Goal: Task Accomplishment & Management: Manage account settings

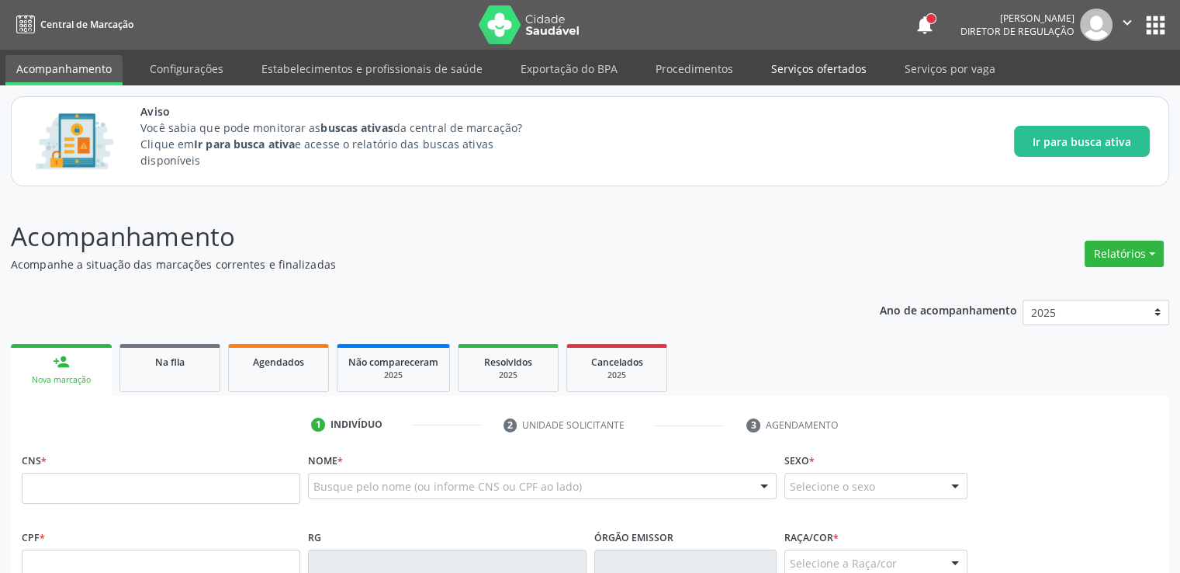
click at [830, 67] on link "Serviços ofertados" at bounding box center [819, 68] width 117 height 27
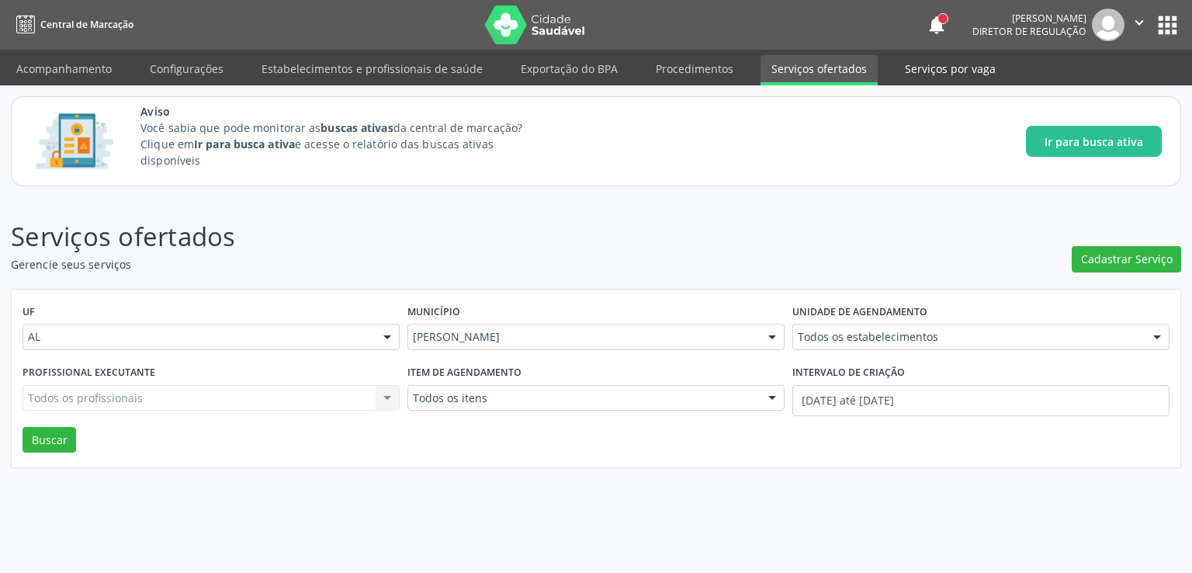
click at [939, 73] on link "Serviços por vaga" at bounding box center [950, 68] width 113 height 27
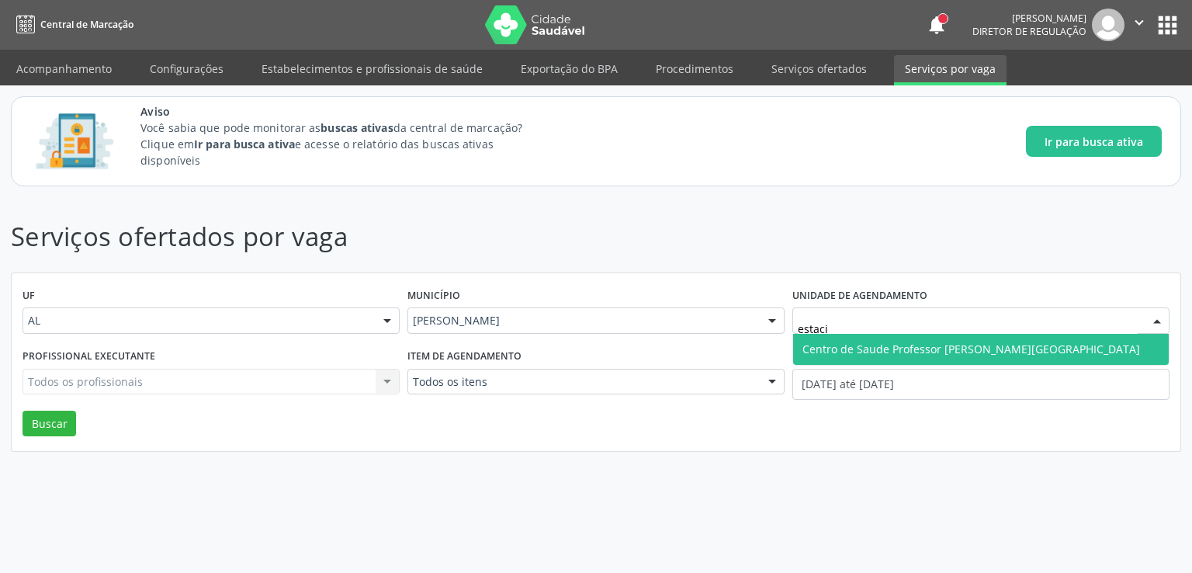
type input "estacio"
click at [881, 348] on span "Centro de Saude Professor [PERSON_NAME][GEOGRAPHIC_DATA]" at bounding box center [971, 348] width 338 height 15
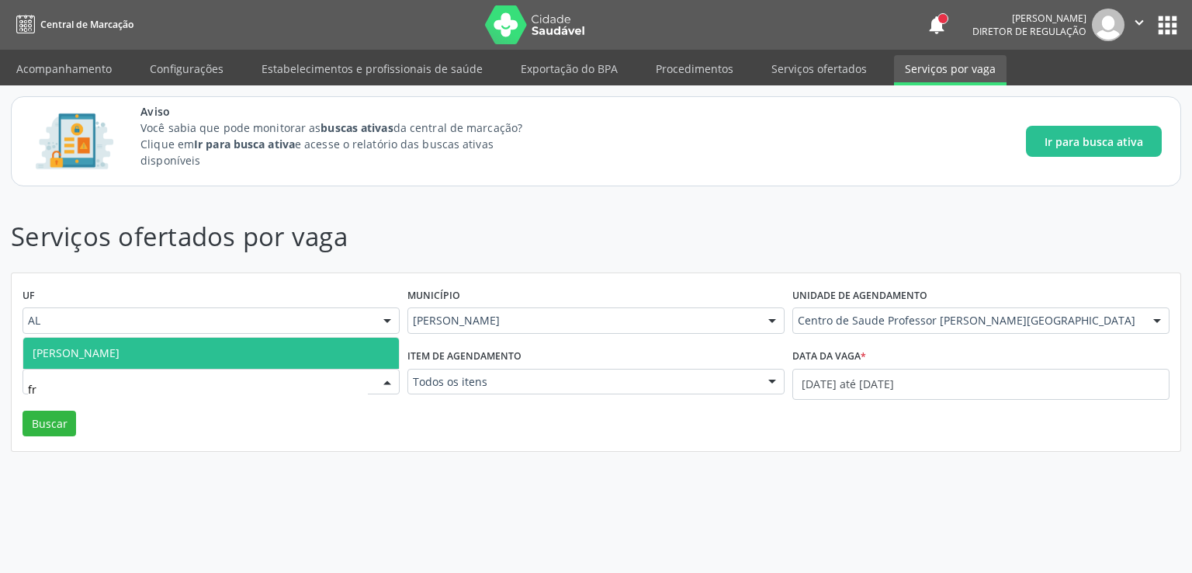
type input "f"
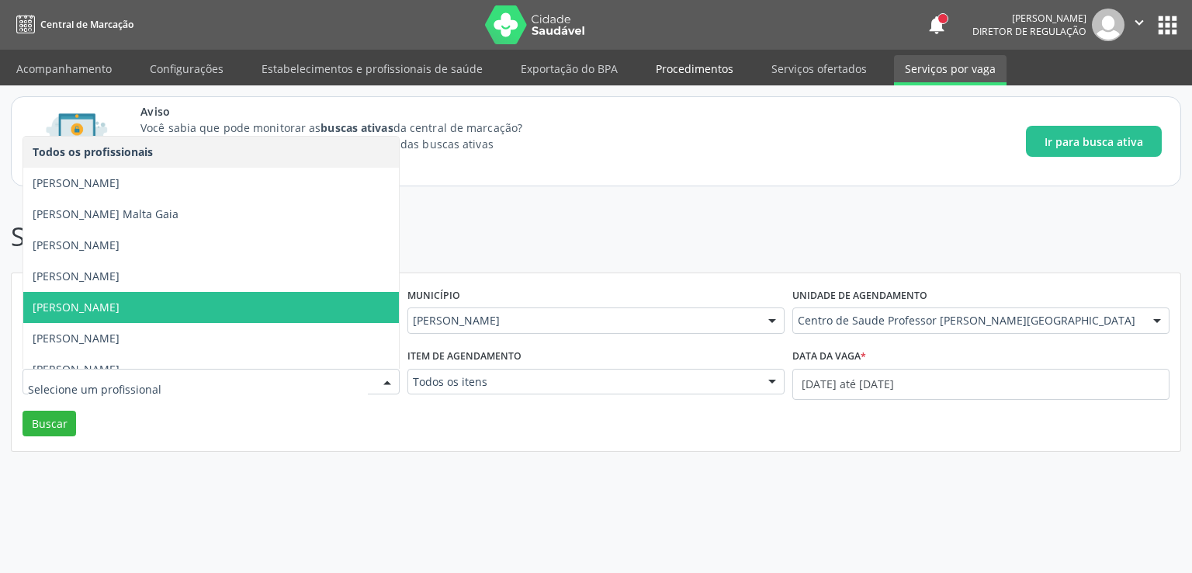
click at [704, 66] on link "Procedimentos" at bounding box center [694, 68] width 99 height 27
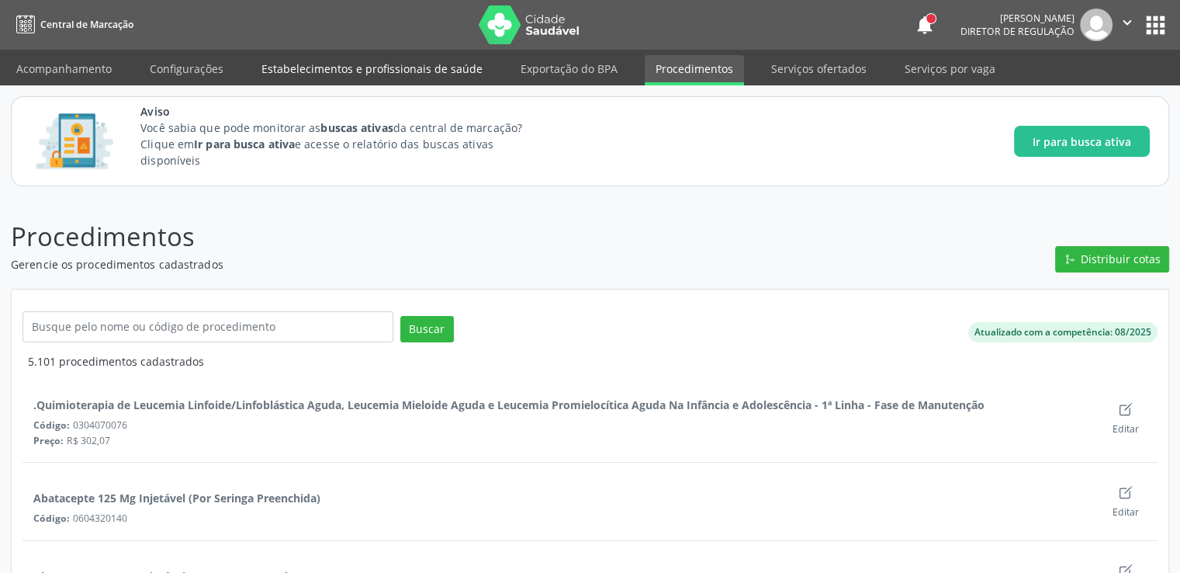
click at [360, 75] on link "Estabelecimentos e profissionais de saúde" at bounding box center [372, 68] width 243 height 27
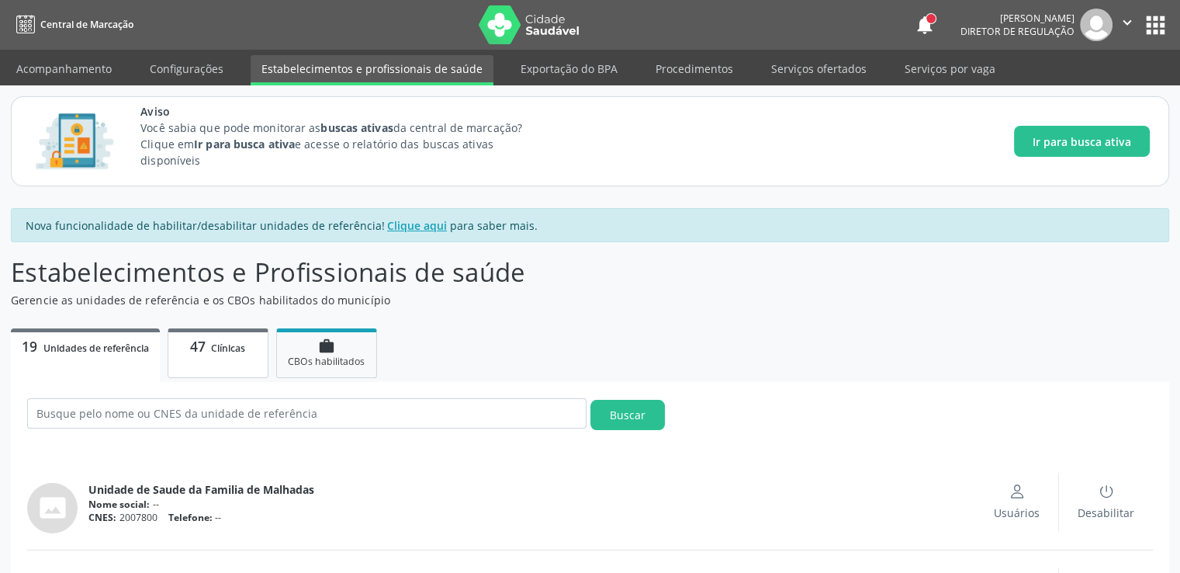
click at [202, 354] on link "47 Clínicas" at bounding box center [218, 353] width 101 height 50
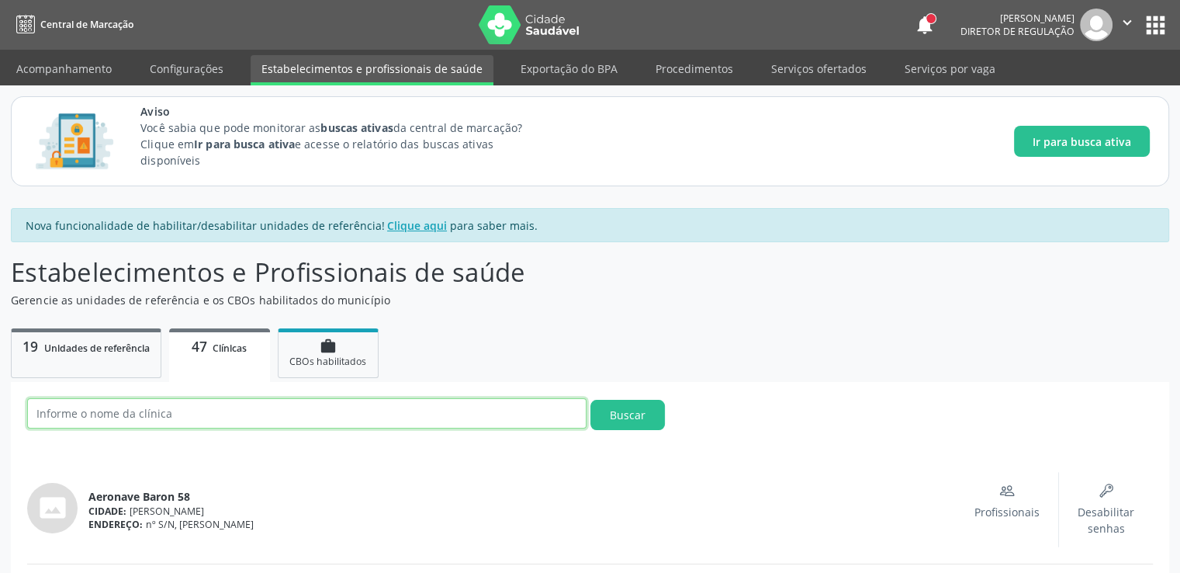
click at [192, 413] on input "text" at bounding box center [307, 413] width 560 height 30
type input "estacio"
click at [591, 400] on button "Buscar" at bounding box center [628, 415] width 75 height 30
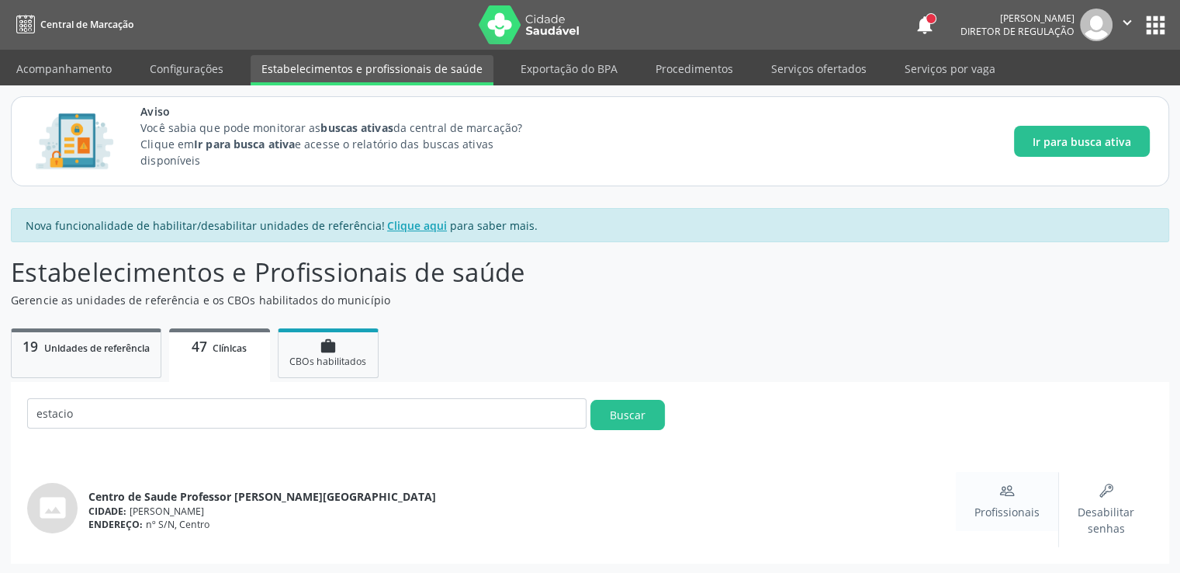
click at [1021, 507] on span "Profissionais" at bounding box center [1007, 512] width 65 height 16
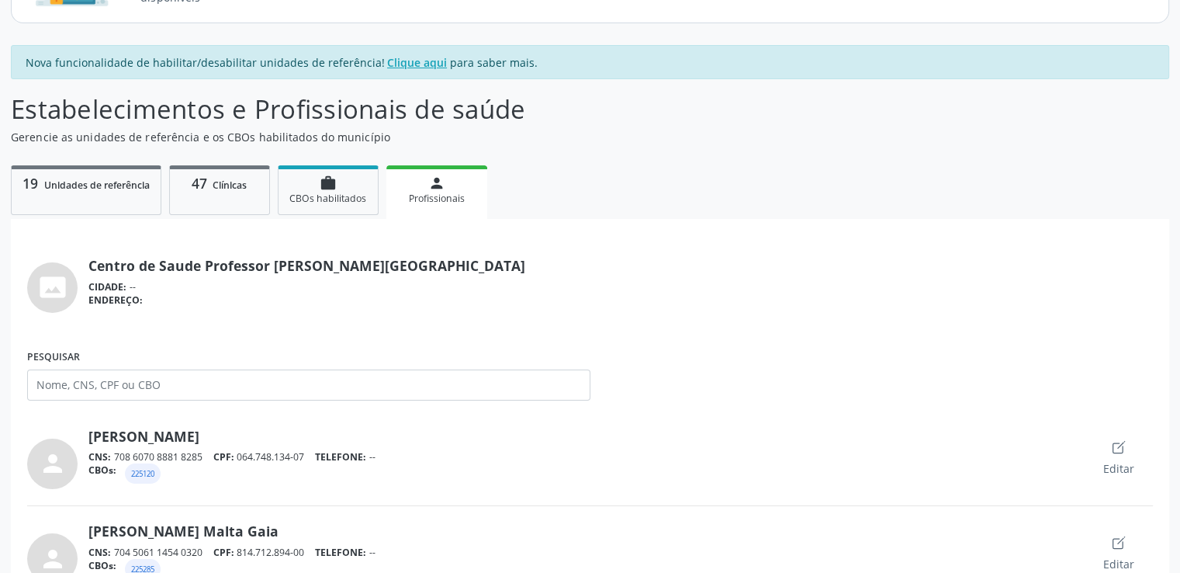
scroll to position [171, 0]
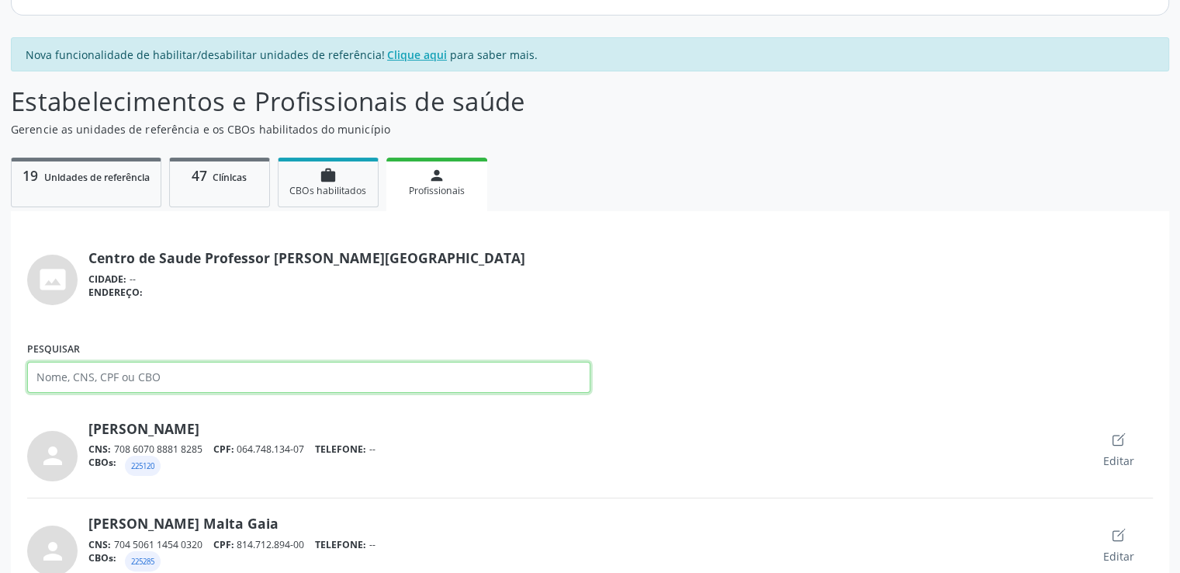
click at [101, 364] on input "Pesquisar" at bounding box center [308, 377] width 563 height 31
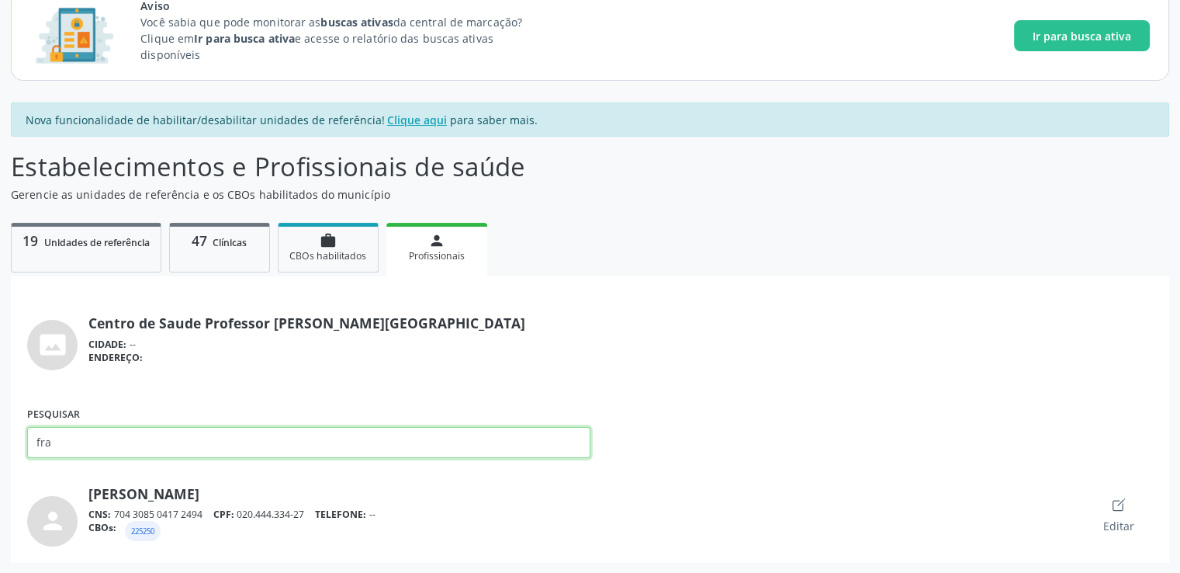
scroll to position [88, 0]
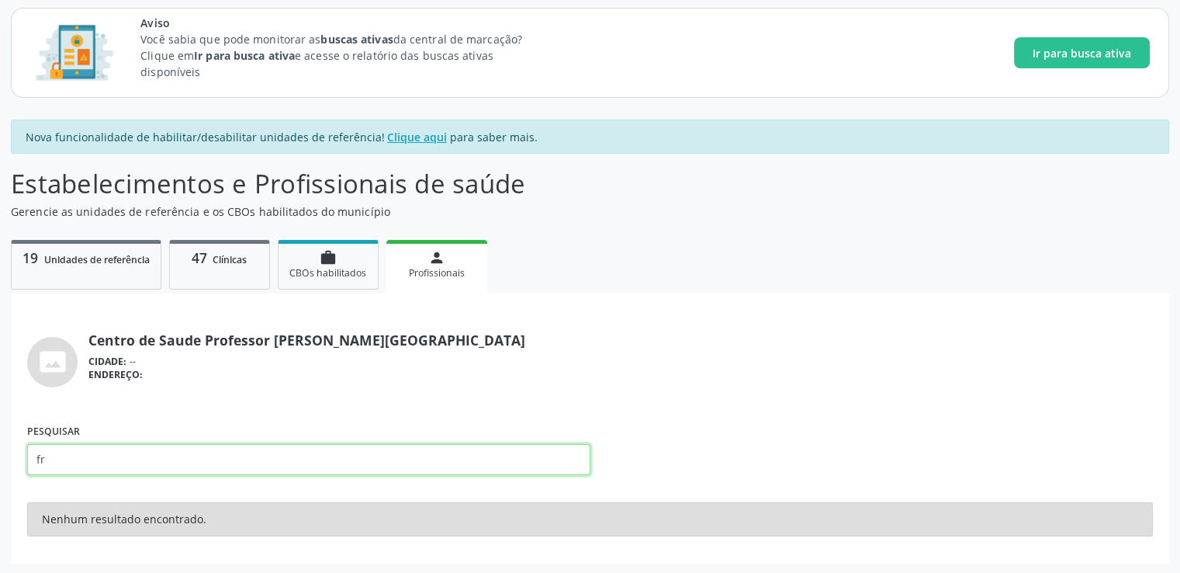
type input "f"
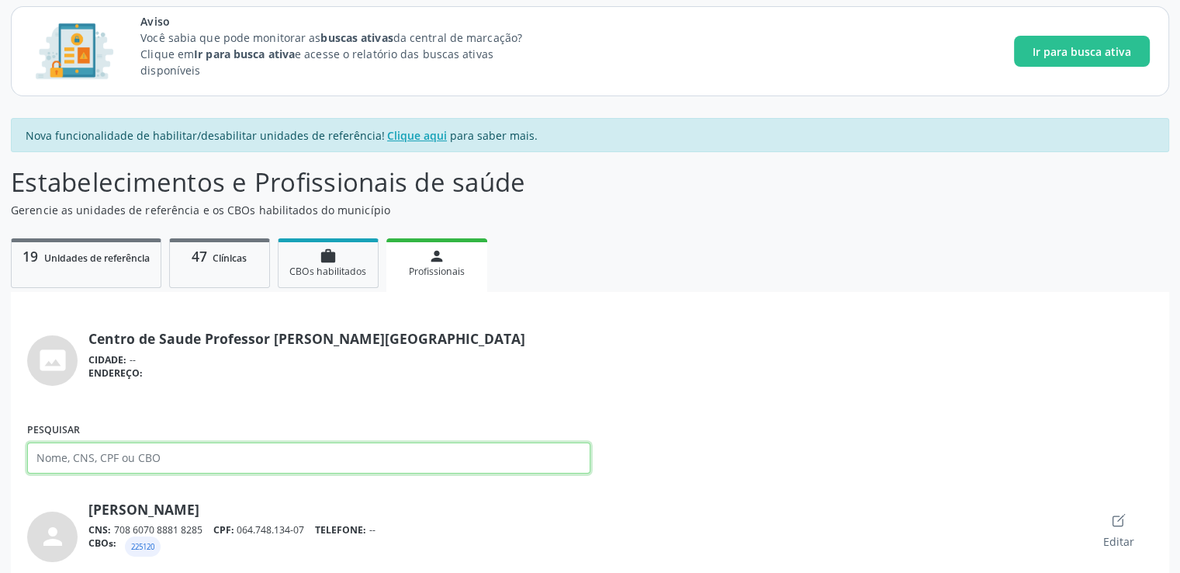
scroll to position [0, 0]
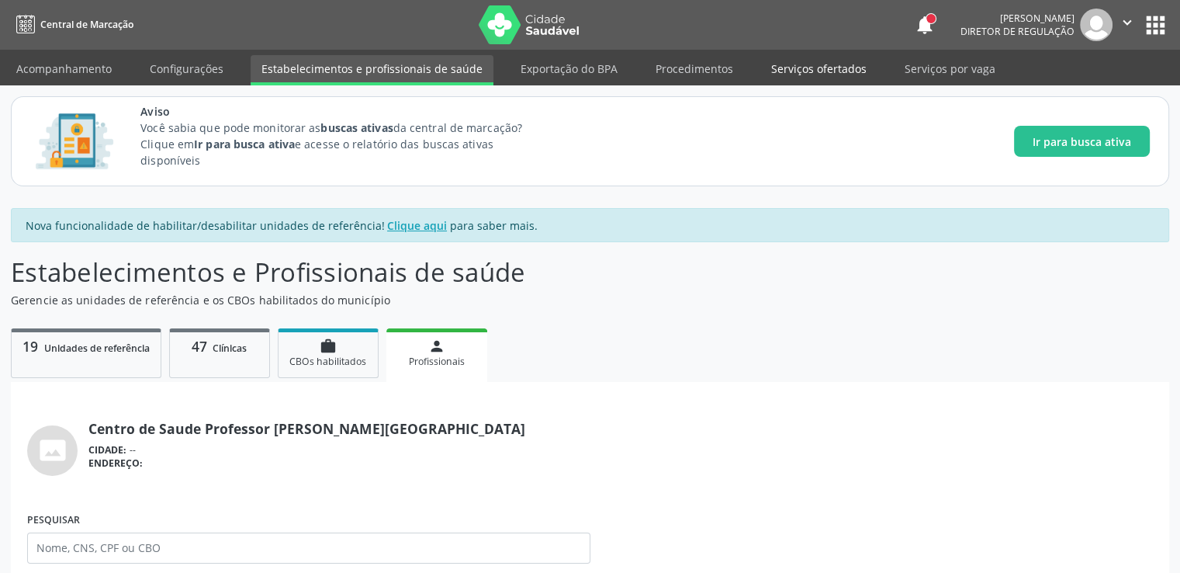
click at [802, 69] on link "Serviços ofertados" at bounding box center [819, 68] width 117 height 27
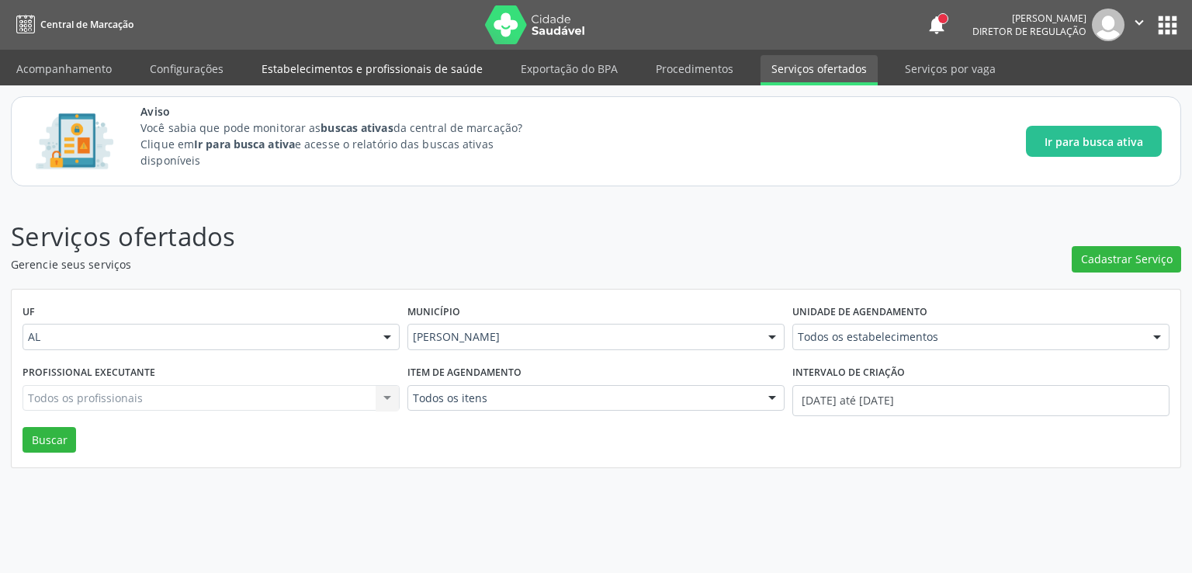
click at [342, 66] on link "Estabelecimentos e profissionais de saúde" at bounding box center [372, 68] width 243 height 27
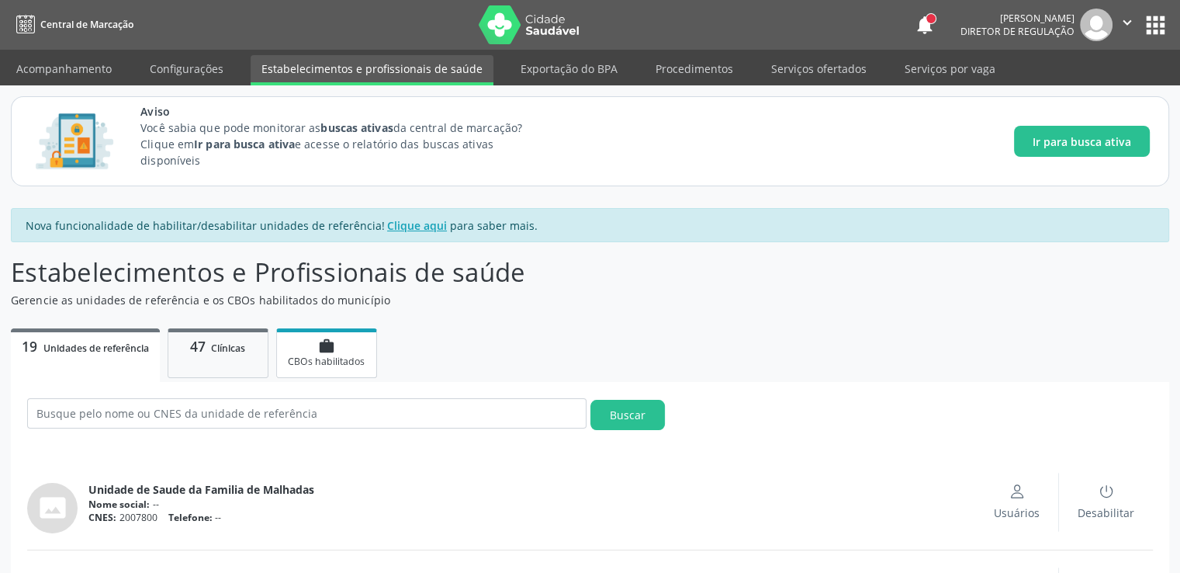
click at [336, 360] on span "CBOs habilitados" at bounding box center [326, 361] width 77 height 13
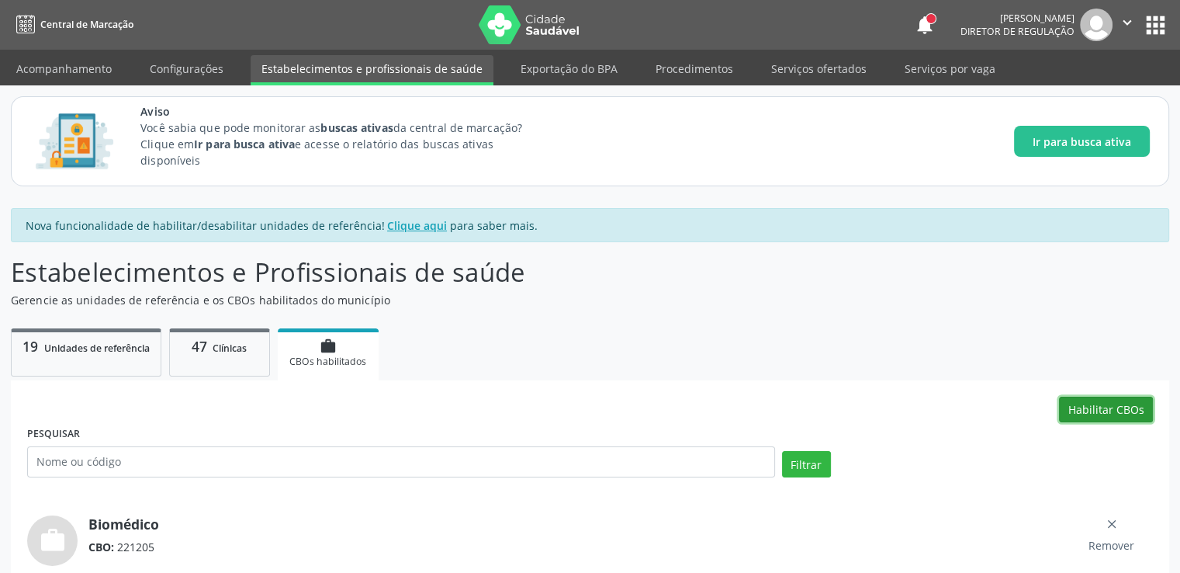
click at [1074, 404] on button "Habilitar CBOs" at bounding box center [1106, 410] width 94 height 26
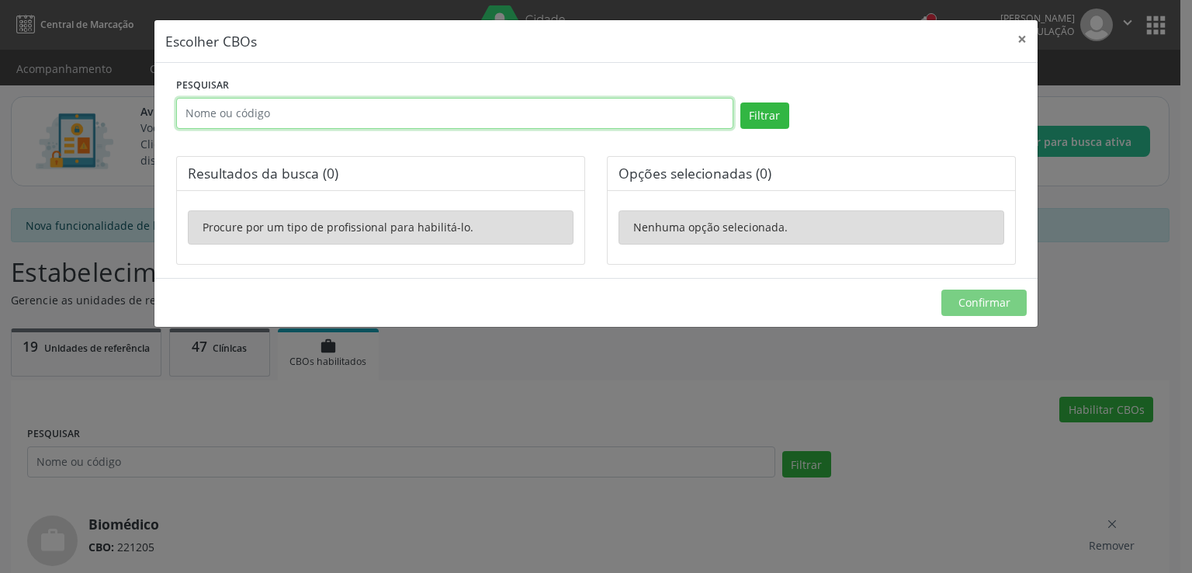
click at [296, 117] on input "text" at bounding box center [454, 113] width 557 height 31
type input "[MEDICAL_DATA]"
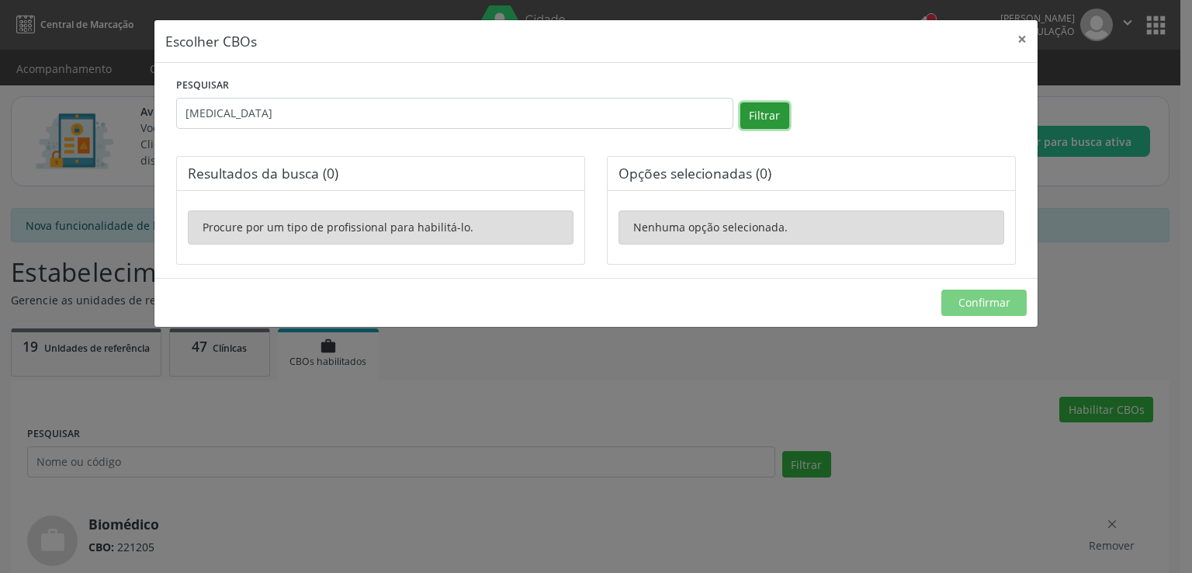
click at [768, 120] on button "Filtrar" at bounding box center [764, 115] width 49 height 26
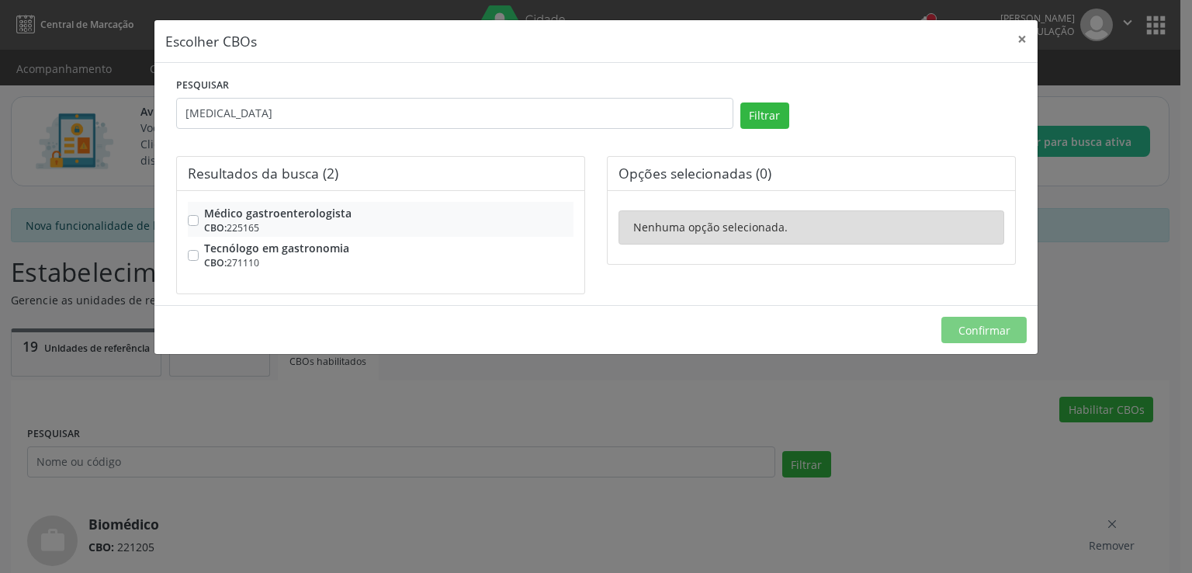
click at [204, 220] on label "Médico gastroenterologista CBO: 225165" at bounding box center [388, 219] width 369 height 29
click at [196, 219] on input "Médico gastroenterologista CBO: 225165" at bounding box center [193, 212] width 11 height 14
checkbox input "true"
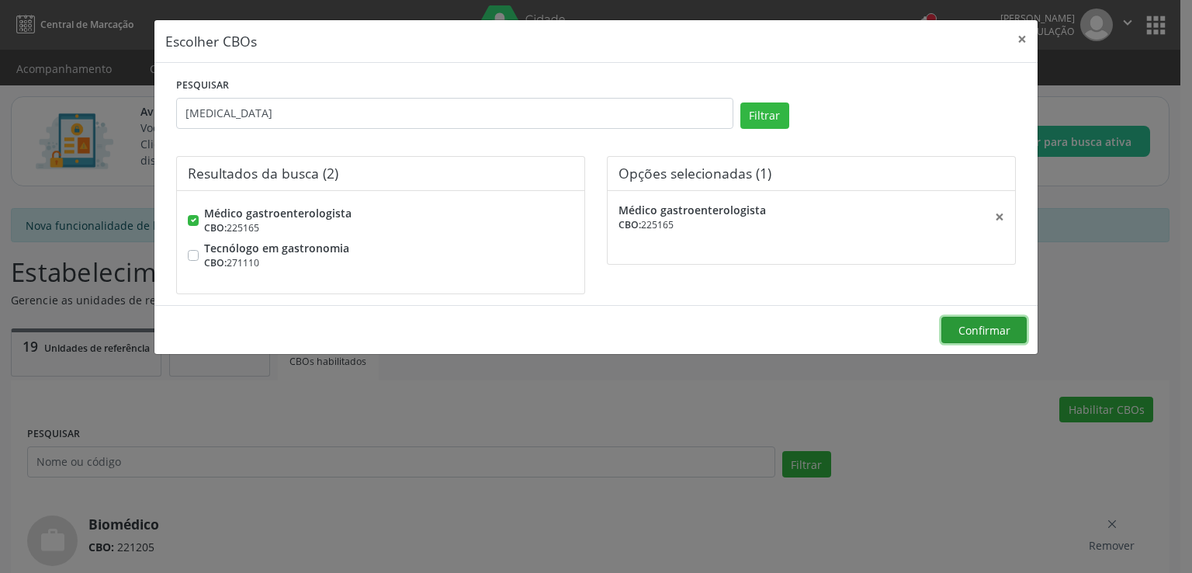
click at [972, 328] on span "Confirmar" at bounding box center [984, 330] width 52 height 15
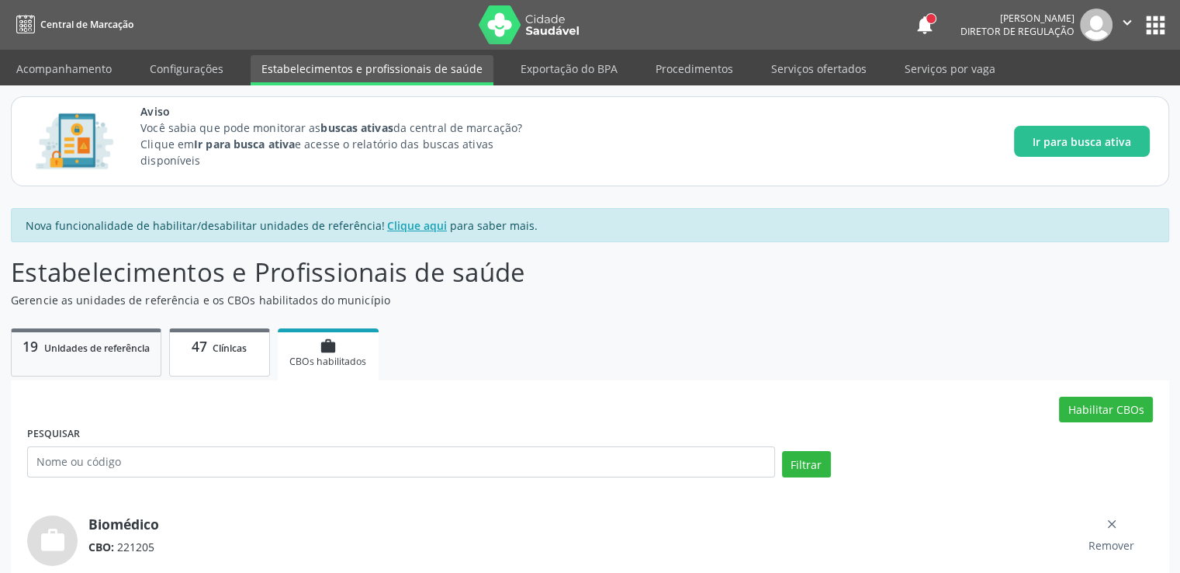
click at [217, 349] on span "Clínicas" at bounding box center [230, 347] width 34 height 13
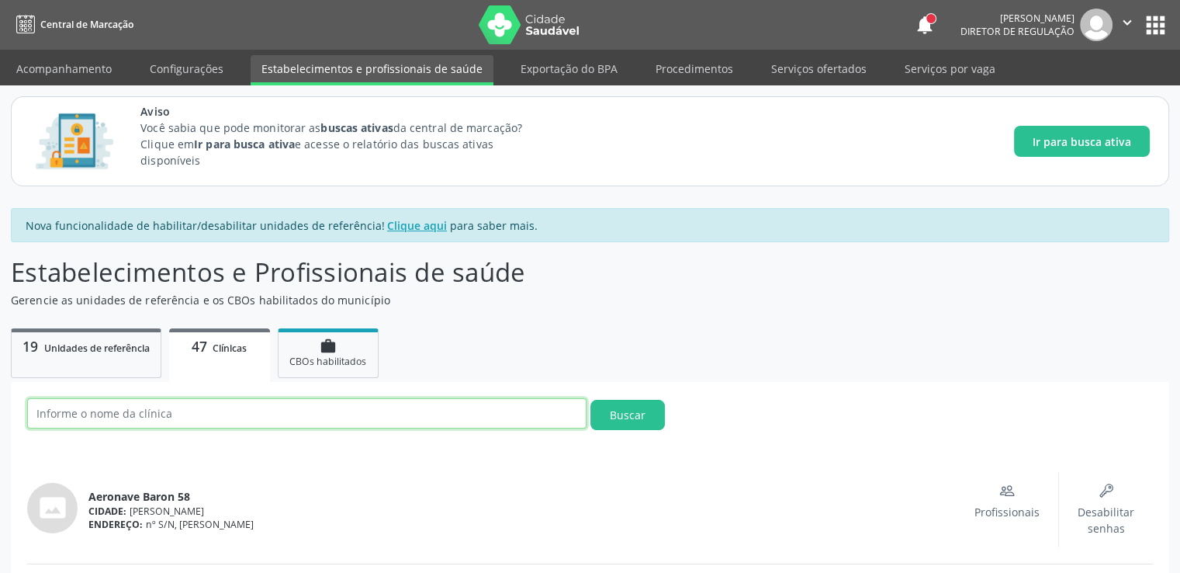
click at [199, 414] on input "text" at bounding box center [307, 413] width 560 height 30
type input "estacio"
click at [591, 400] on button "Buscar" at bounding box center [628, 415] width 75 height 30
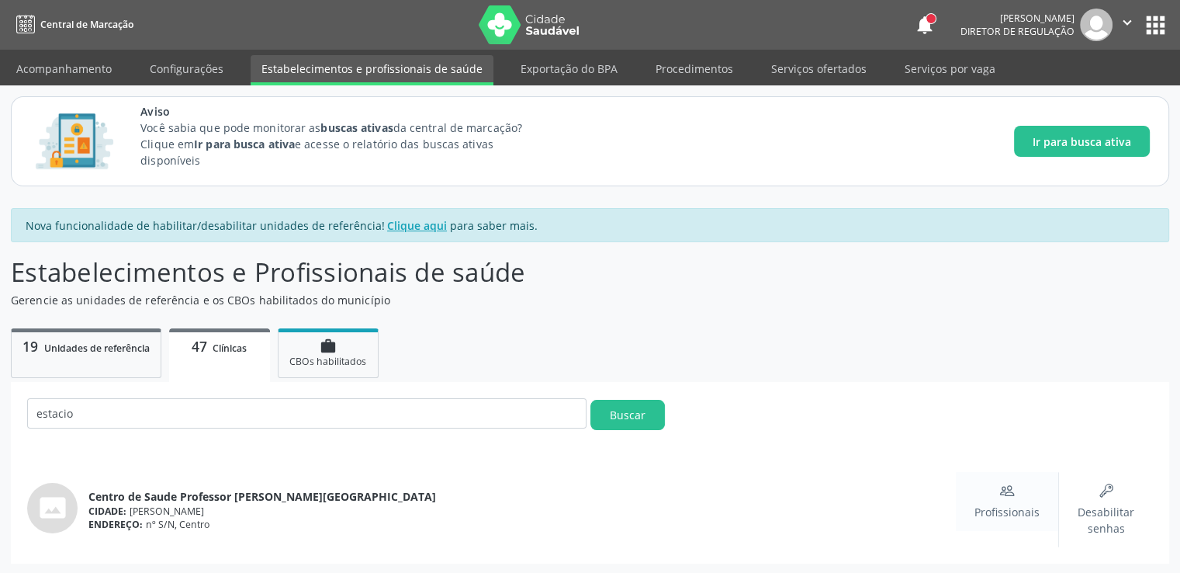
click at [1012, 505] on span "Profissionais" at bounding box center [1007, 512] width 65 height 16
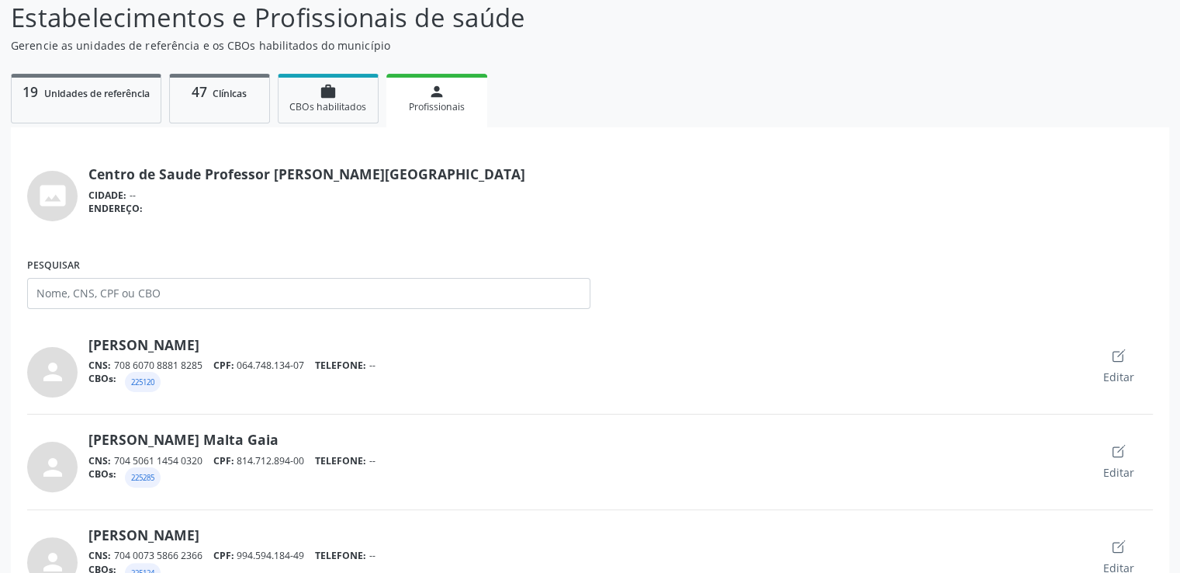
scroll to position [310, 0]
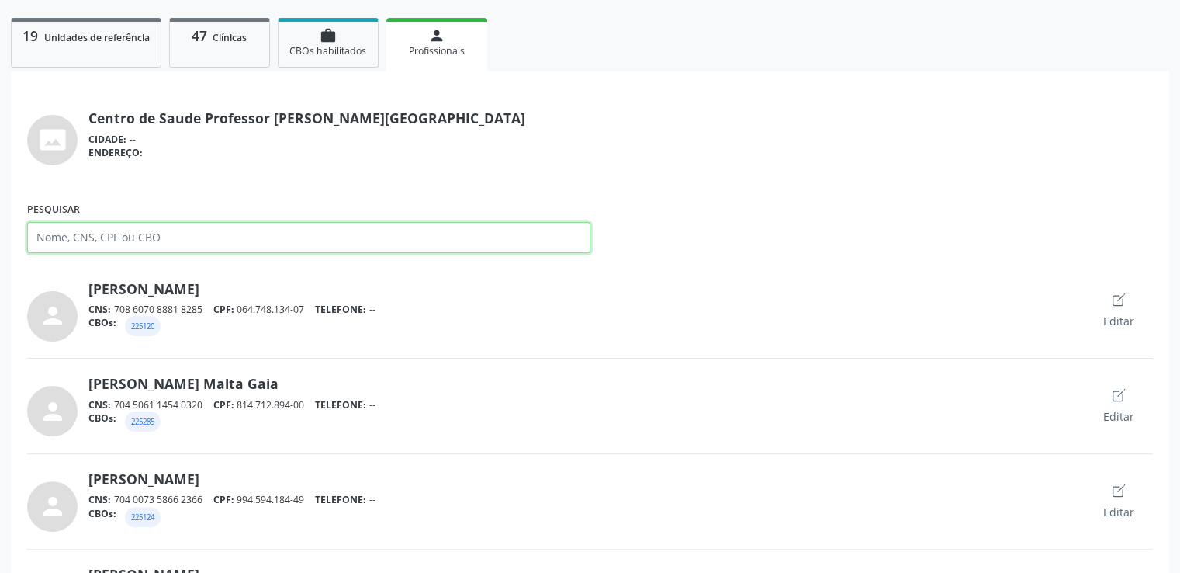
click at [97, 233] on input "Pesquisar" at bounding box center [308, 237] width 563 height 31
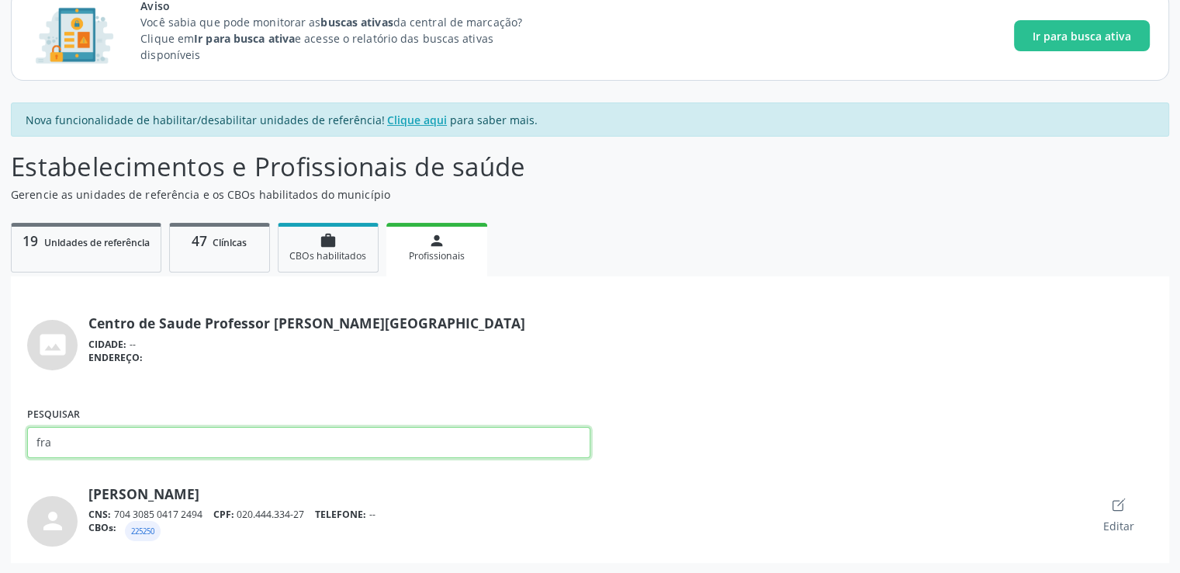
scroll to position [88, 0]
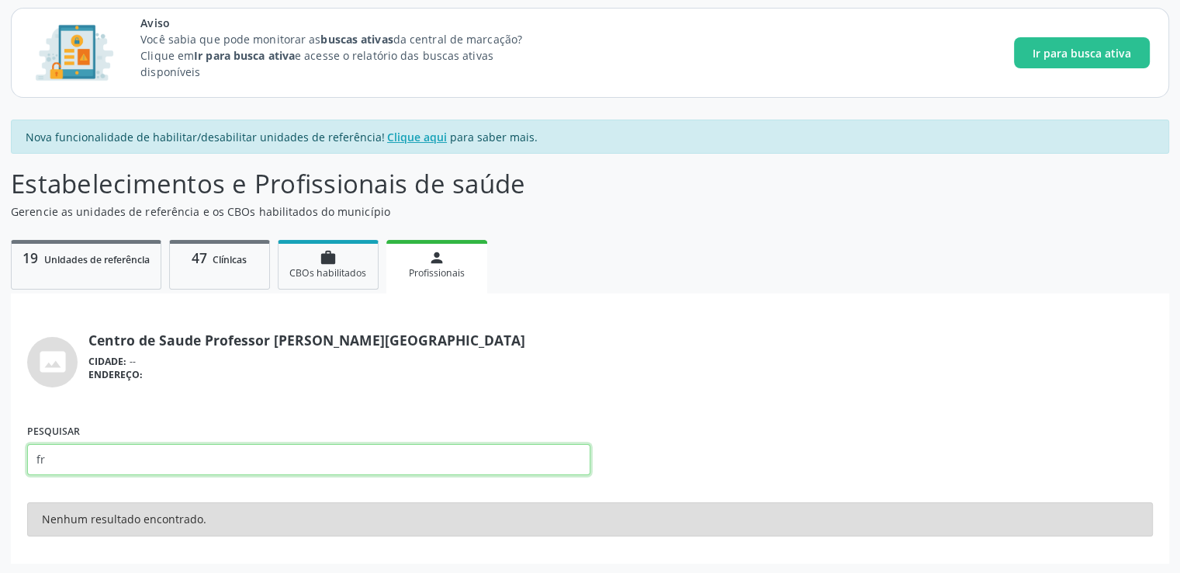
type input "f"
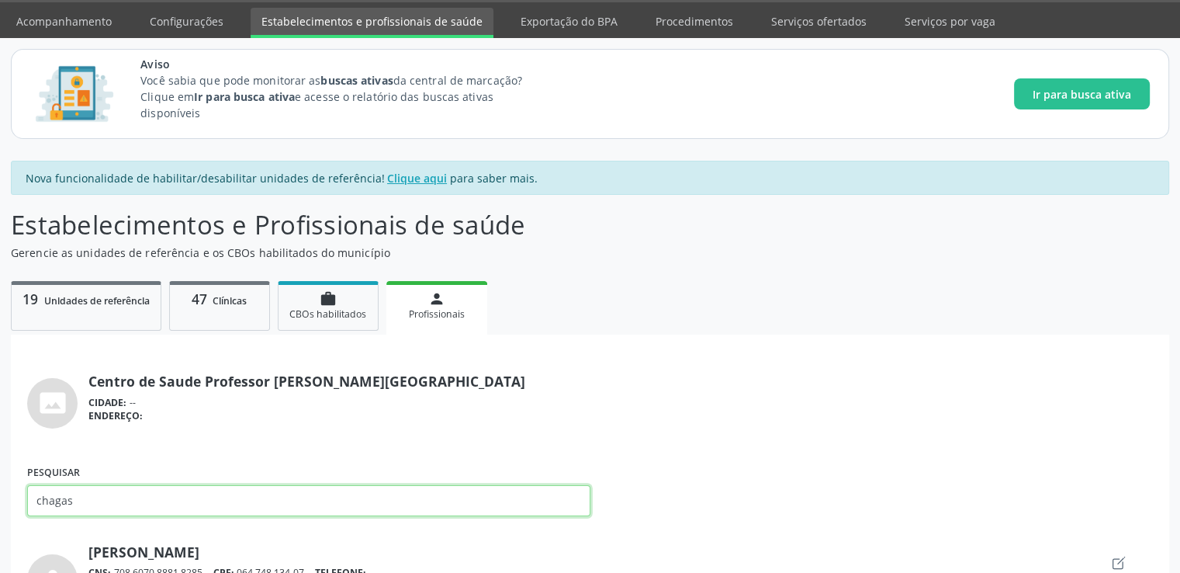
scroll to position [0, 0]
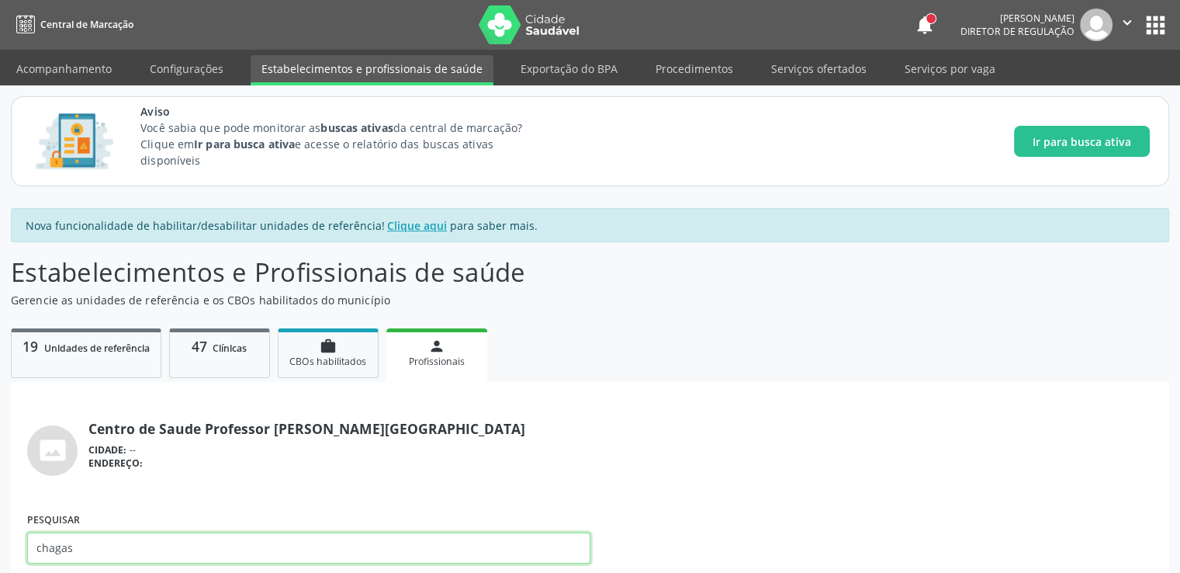
type input "chagas"
